Goal: Check status: Check status

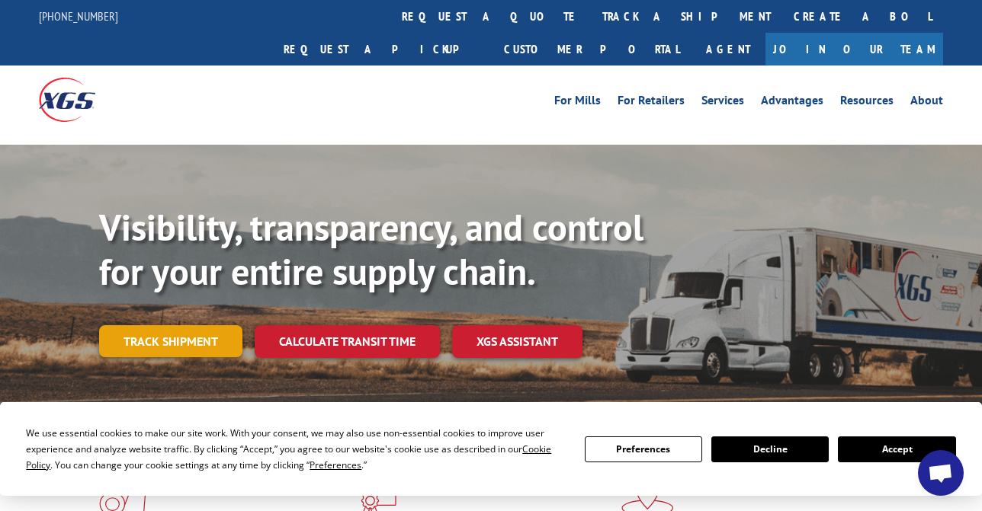
click at [175, 325] on link "Track shipment" at bounding box center [170, 341] width 143 height 32
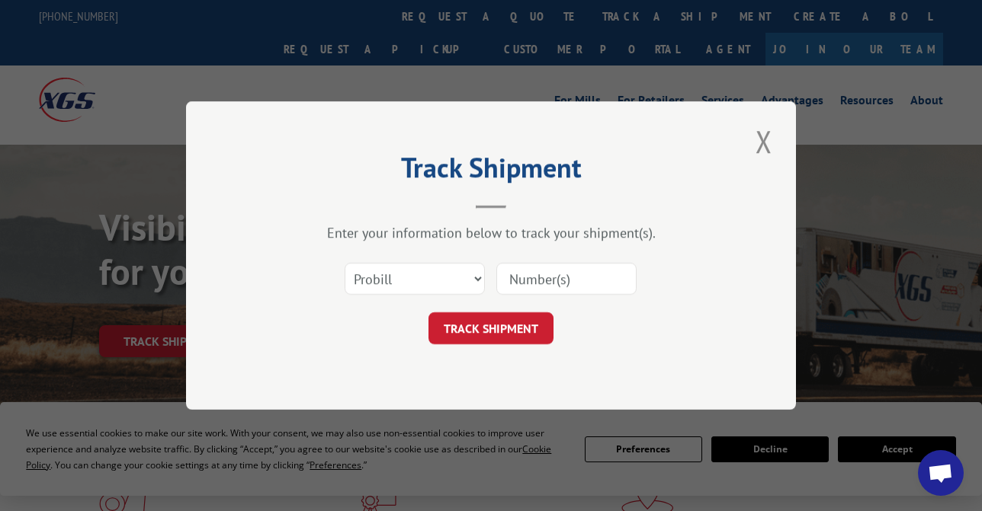
click at [548, 283] on input at bounding box center [566, 279] width 140 height 32
paste input "17002154"
type input "17002154"
click at [527, 322] on button "TRACK SHIPMENT" at bounding box center [490, 329] width 125 height 32
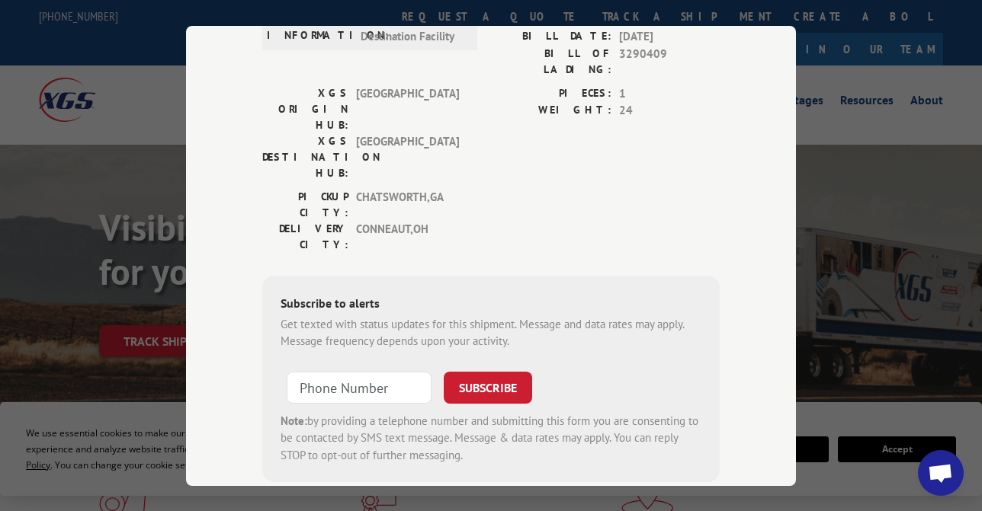
scroll to position [108, 0]
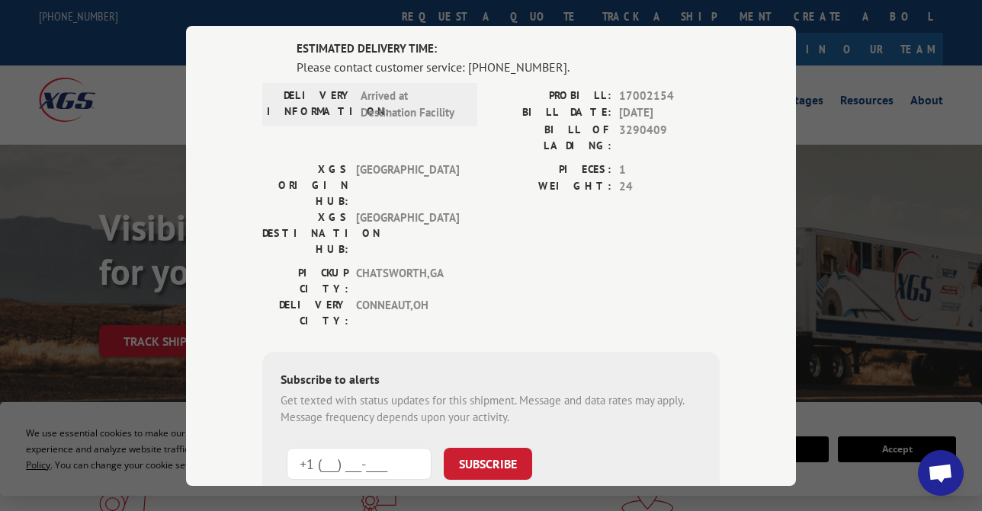
click at [350, 447] on input "+1 (___) ___-____" at bounding box center [359, 463] width 145 height 32
paste input "440) 261-9742"
drag, startPoint x: 409, startPoint y: 371, endPoint x: 321, endPoint y: 370, distance: 87.7
click at [320, 447] on input "[PHONE_NUMBER]" at bounding box center [359, 463] width 145 height 32
paste input "4) 081-2737"
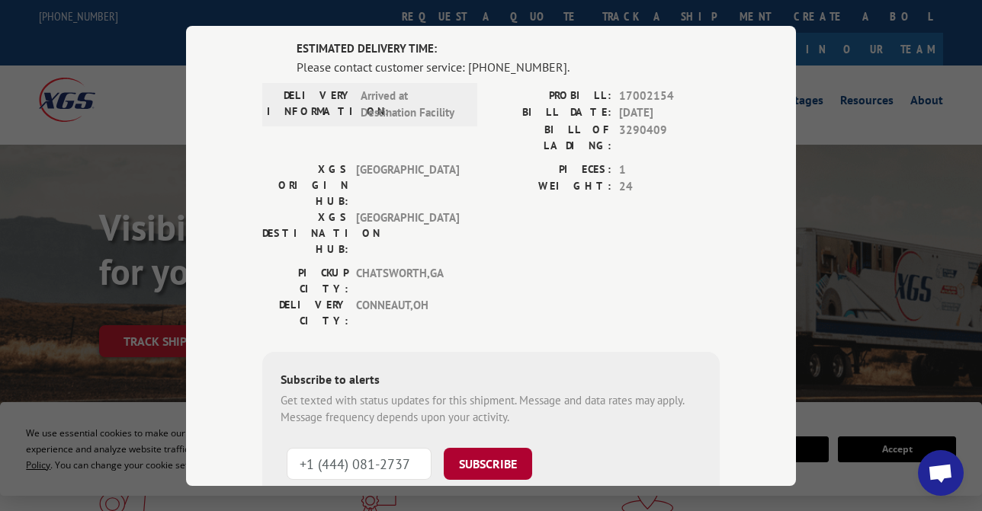
type input "+1 (444) 081-2737"
click at [489, 447] on button "SUBSCRIBE" at bounding box center [488, 463] width 88 height 32
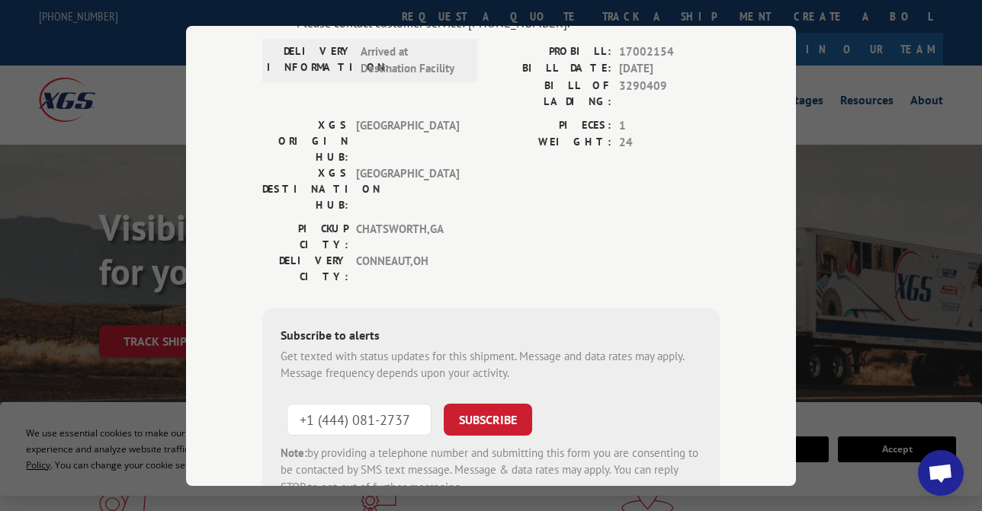
scroll to position [0, 0]
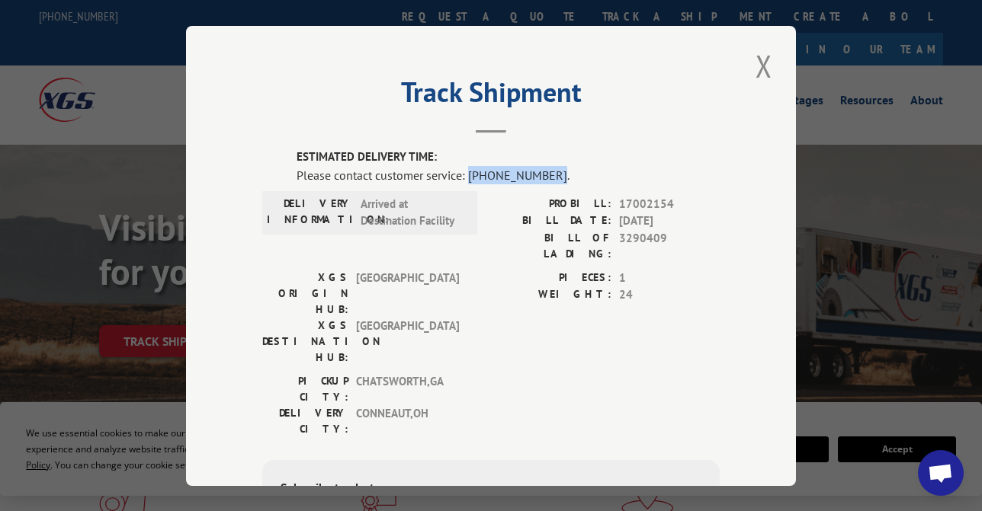
drag, startPoint x: 541, startPoint y: 170, endPoint x: 466, endPoint y: 175, distance: 74.9
click at [465, 174] on div "Please contact customer service: [PHONE_NUMBER]." at bounding box center [508, 174] width 423 height 18
copy div "844) 947-7447"
click at [761, 66] on button "Close modal" at bounding box center [764, 66] width 26 height 42
